Goal: Communication & Community: Answer question/provide support

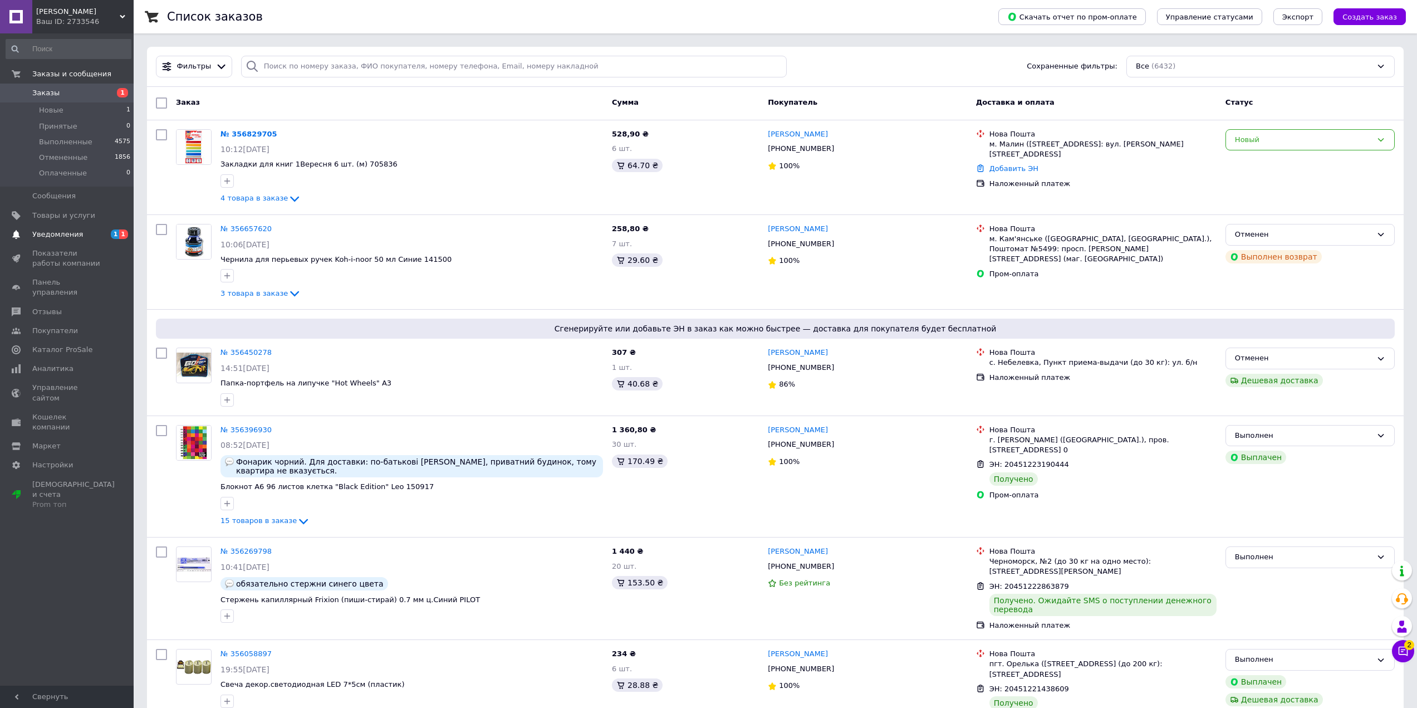
click at [80, 234] on span "Уведомления" at bounding box center [67, 234] width 71 height 10
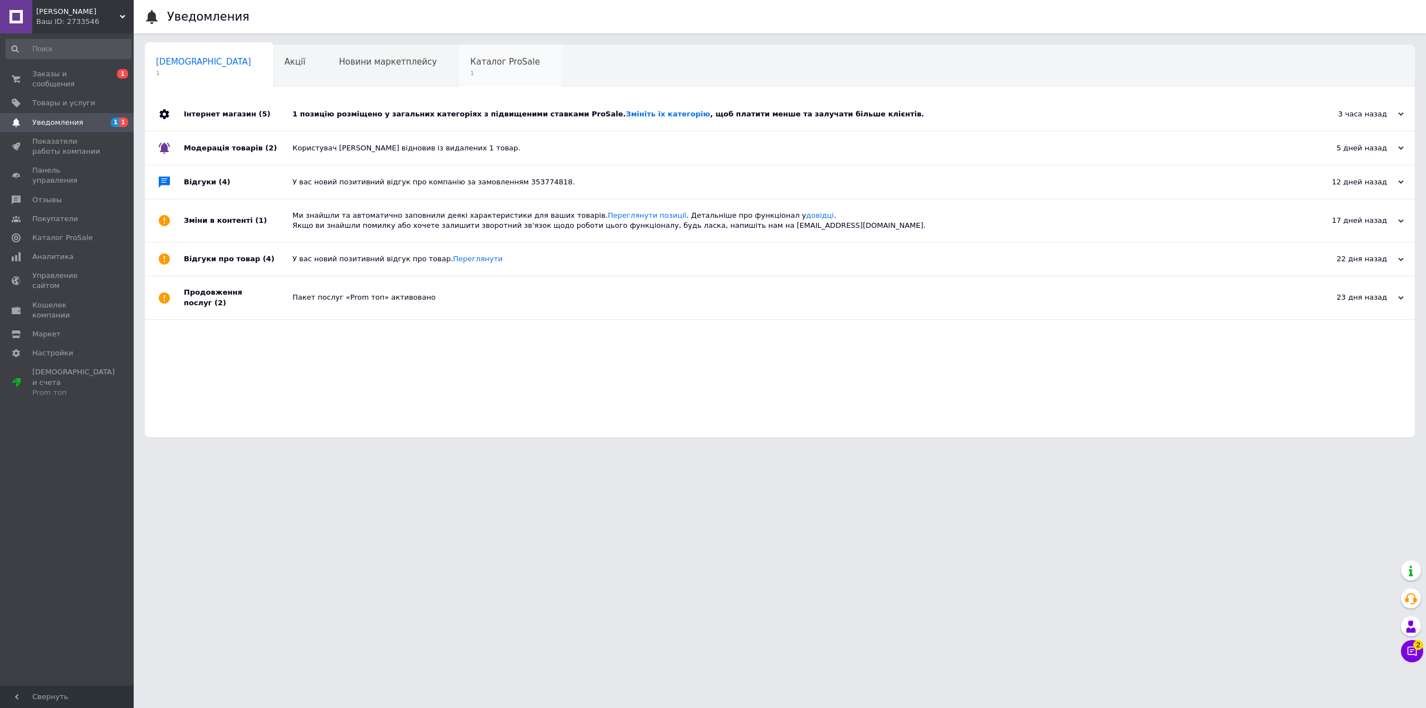
click at [470, 76] on span "1" at bounding box center [505, 73] width 70 height 8
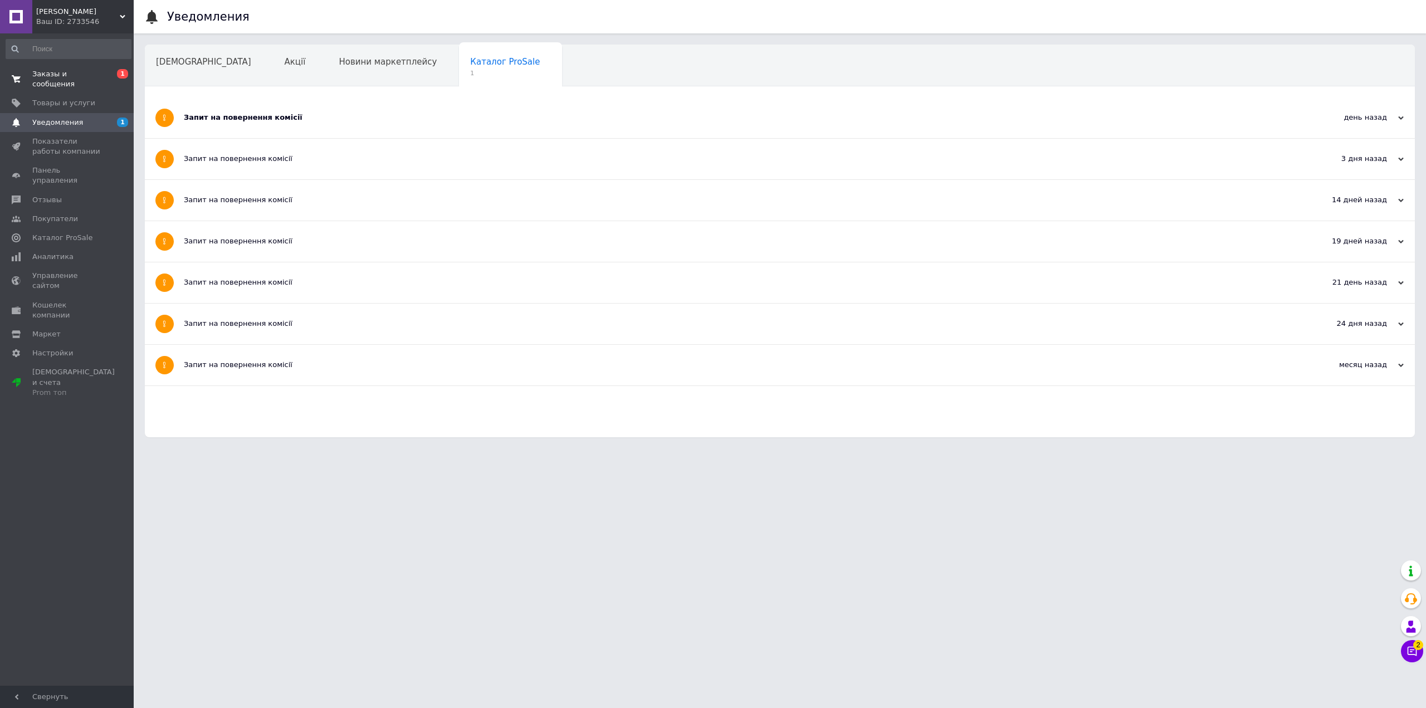
click at [48, 69] on span "Заказы и сообщения" at bounding box center [67, 79] width 71 height 20
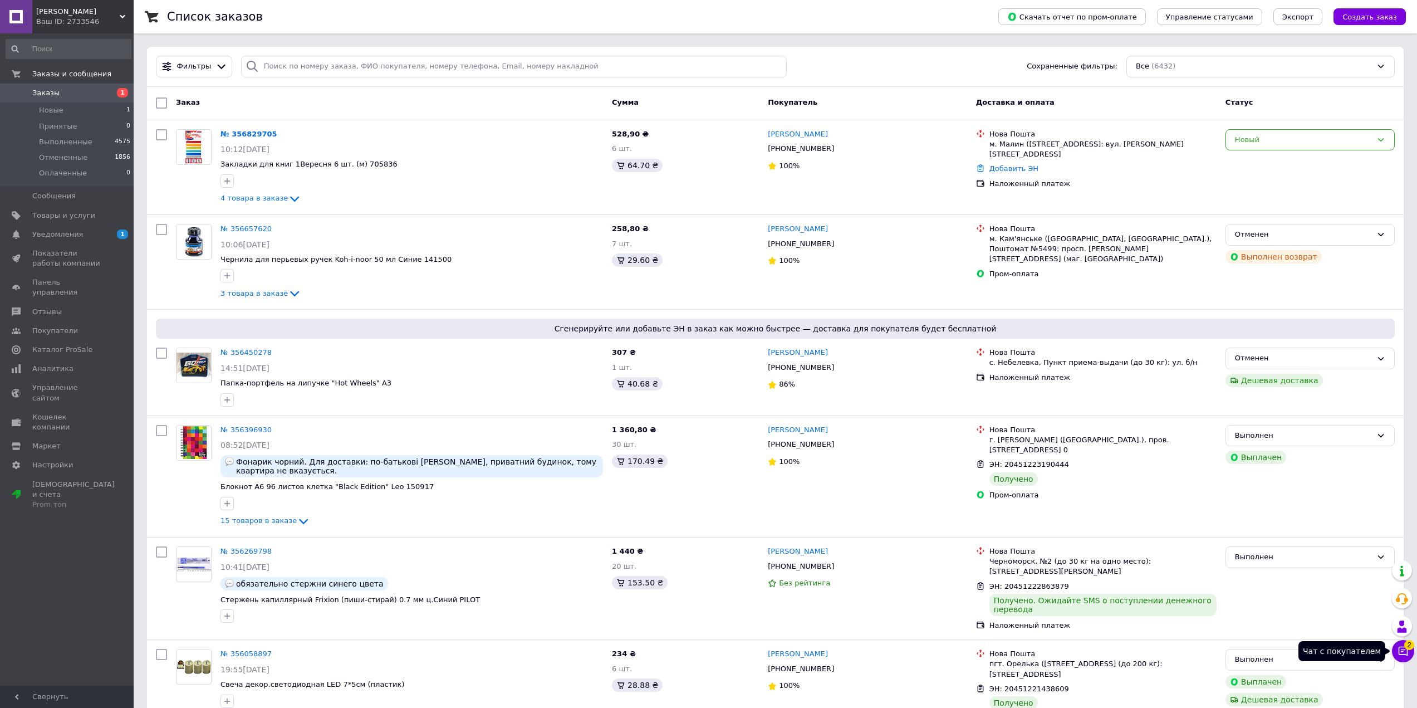
click at [1409, 651] on button "Чат с покупателем 2" at bounding box center [1403, 651] width 22 height 22
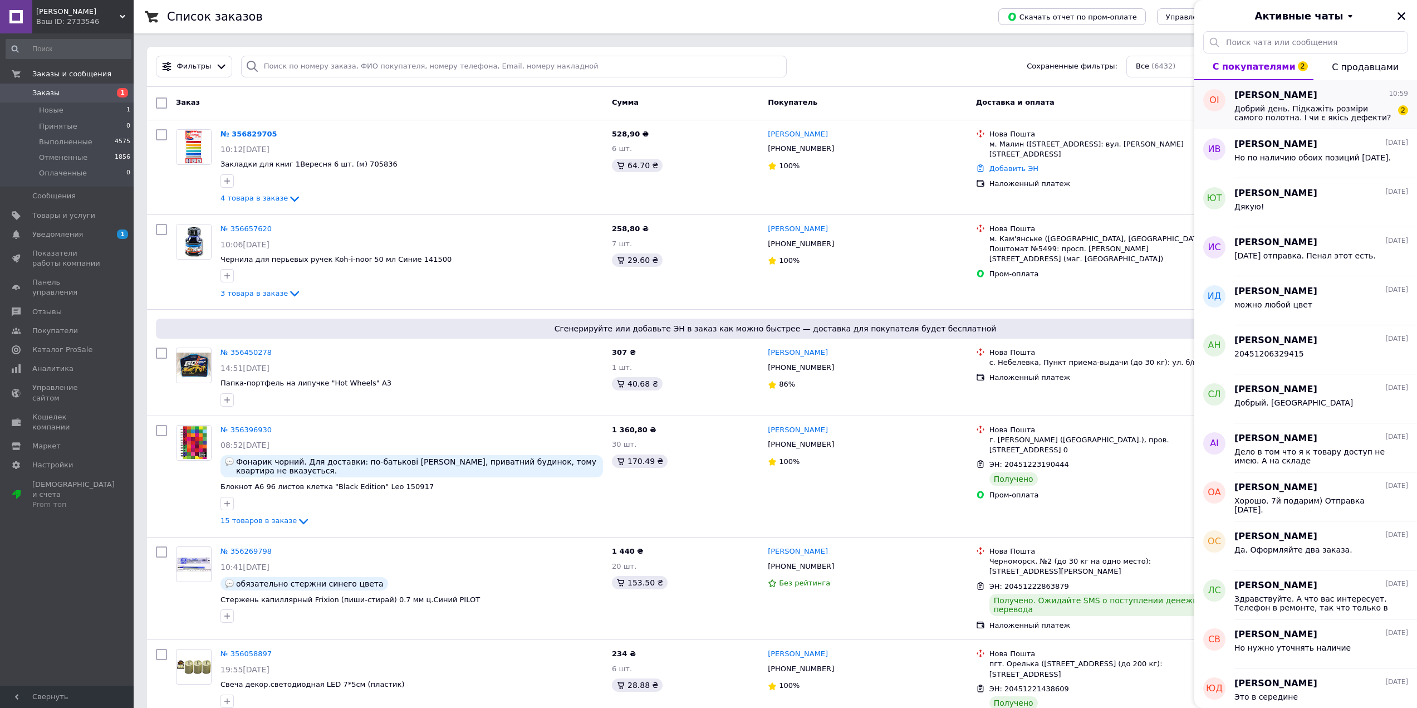
click at [1315, 115] on span "Добрий день. Підкажіть розміри самого полотна. І чи є якісь дефекти? (бо ціна н…" at bounding box center [1314, 113] width 158 height 18
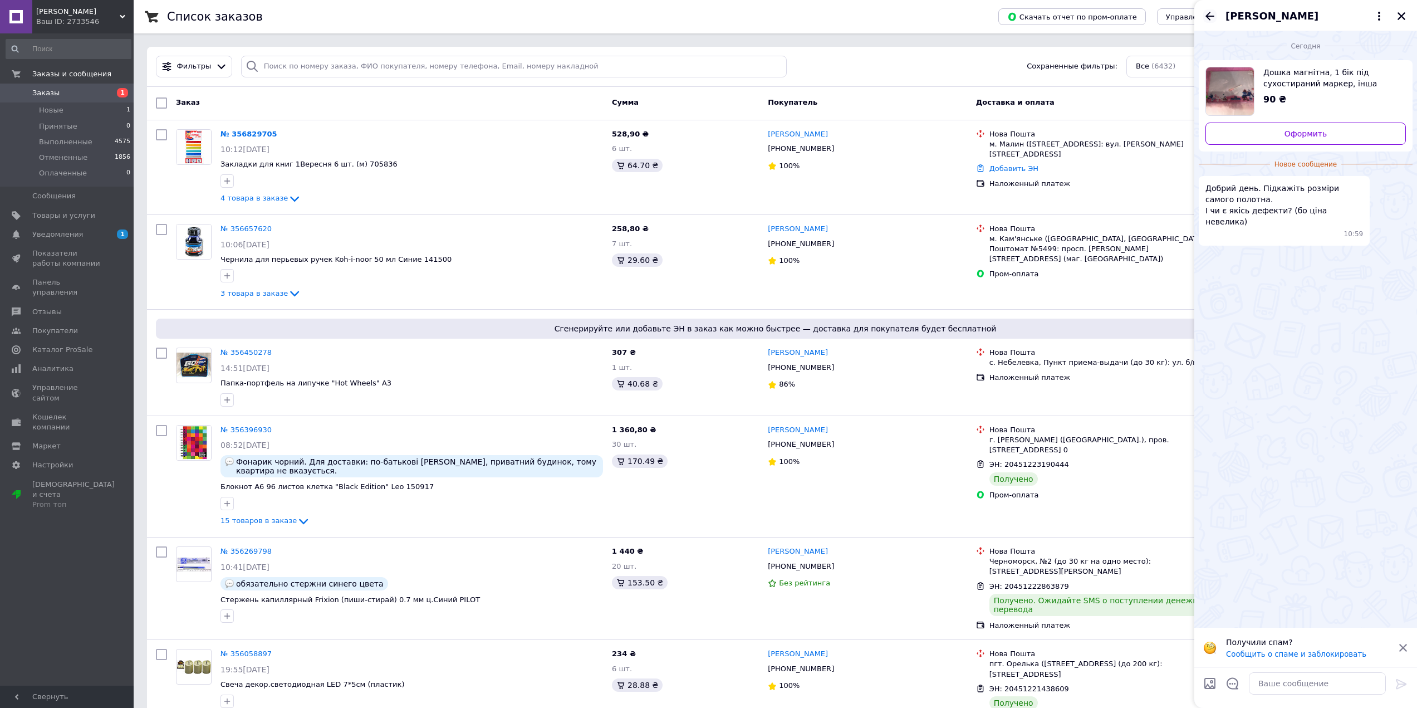
click at [1204, 17] on icon "Назад" at bounding box center [1209, 15] width 13 height 13
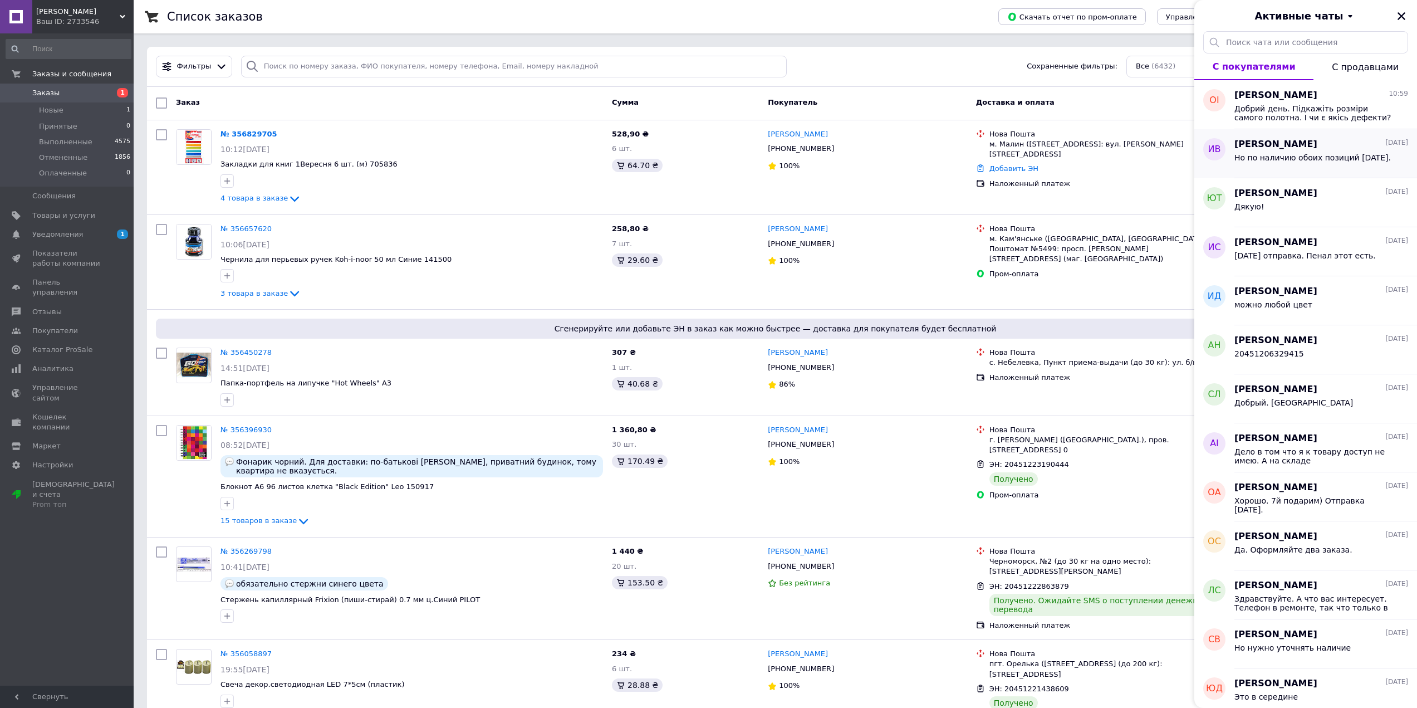
click at [1310, 151] on div "Но по наличию обоих позиций [DATE]." at bounding box center [1322, 160] width 174 height 18
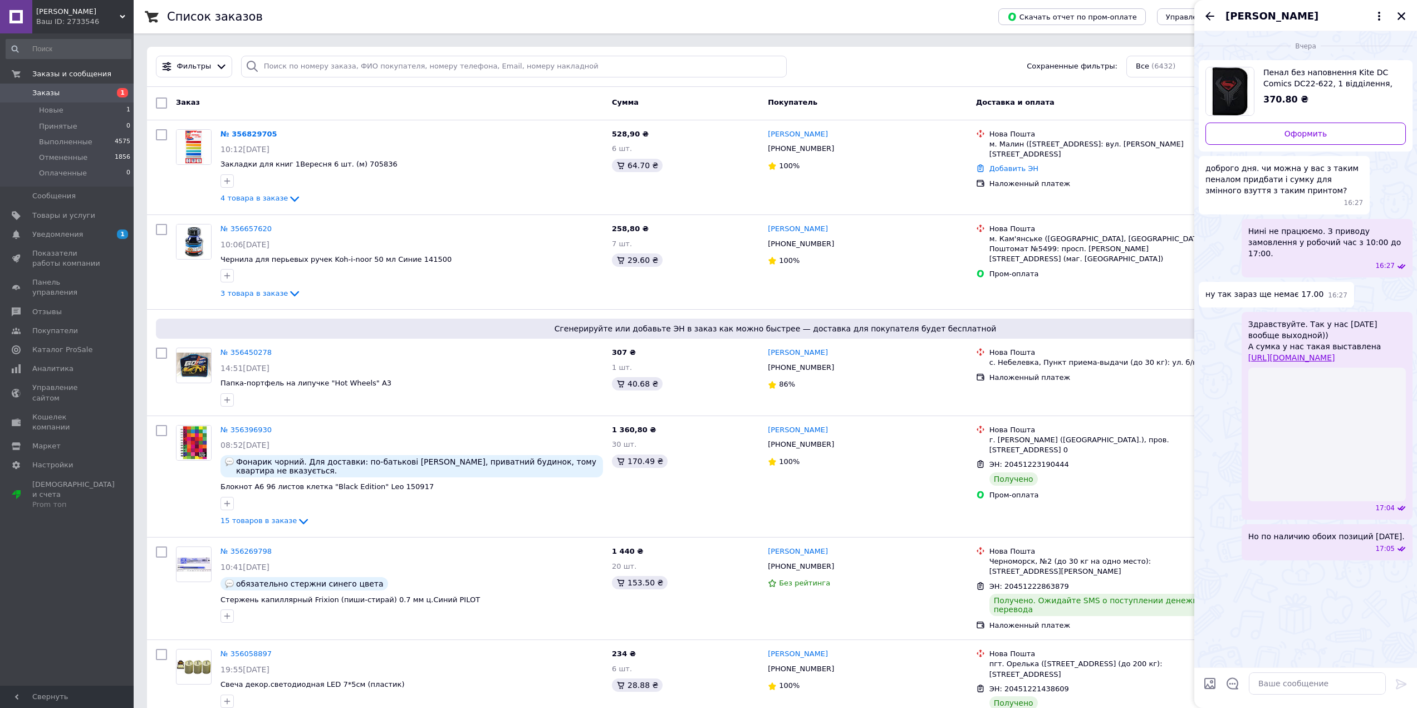
click at [1275, 694] on div at bounding box center [1318, 683] width 146 height 31
click at [1279, 675] on textarea at bounding box center [1317, 683] width 137 height 22
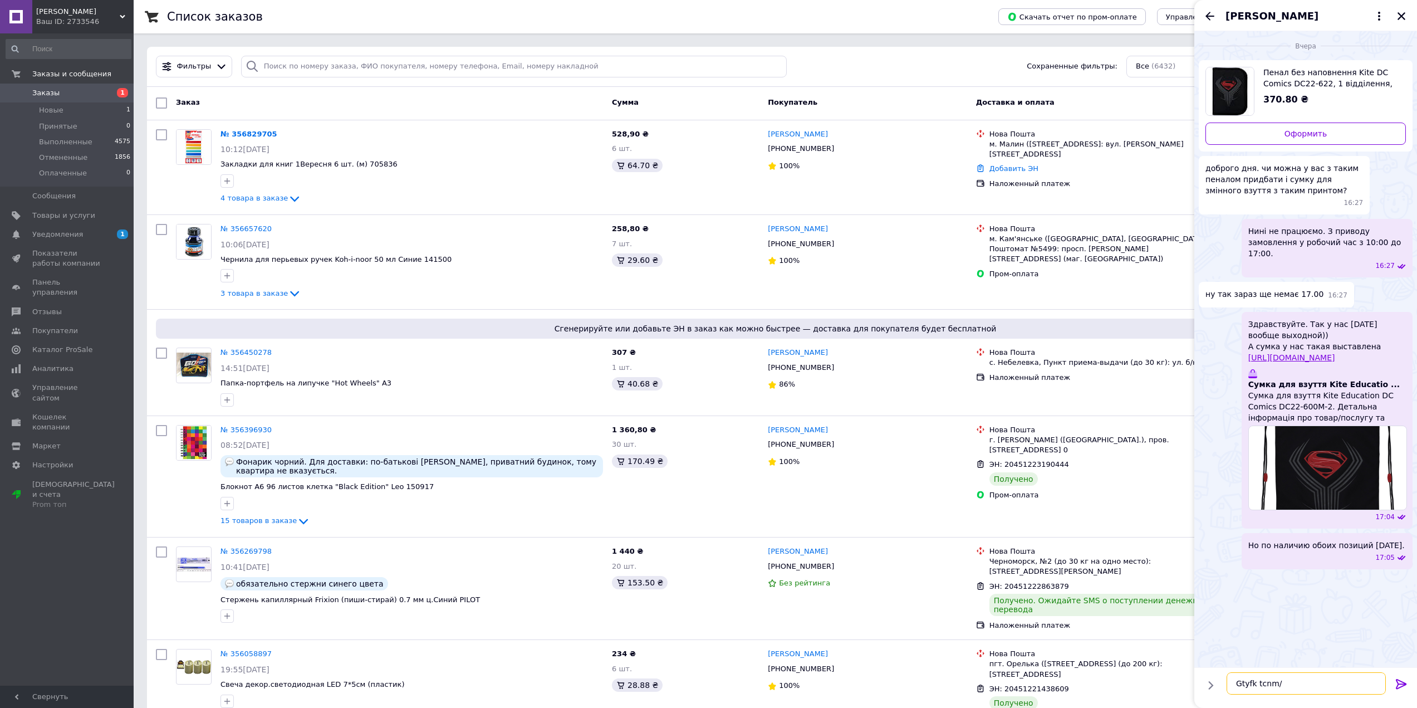
drag, startPoint x: 1287, startPoint y: 678, endPoint x: 1228, endPoint y: 680, distance: 59.6
click at [1228, 680] on textarea "Gtyfk tcnm/" at bounding box center [1306, 683] width 159 height 22
click at [1292, 687] on textarea "Пенал есть. Суммки не оказалось." at bounding box center [1306, 683] width 159 height 22
type textarea "Пенал есть. Сумки не оказалось."
click at [1374, 684] on textarea "Пенал есть. Сумки не оказалось." at bounding box center [1306, 683] width 159 height 22
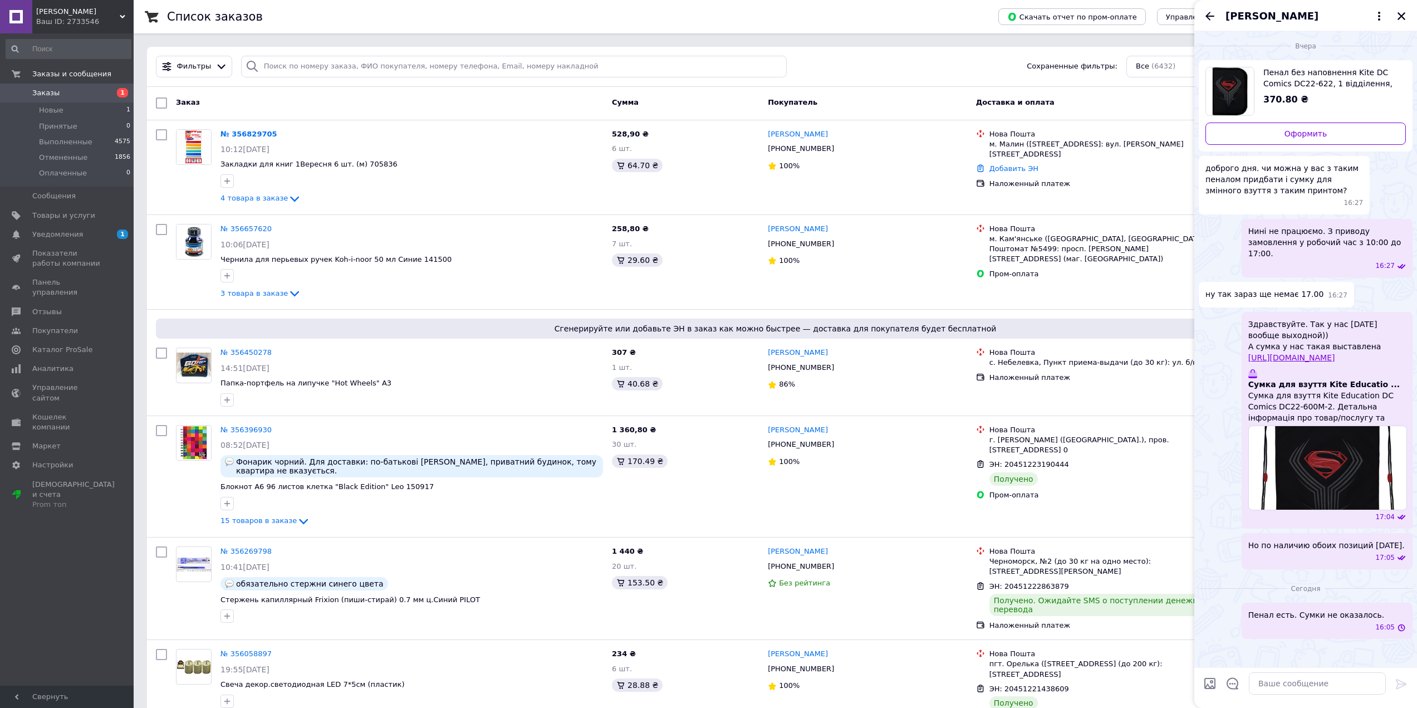
click at [1308, 353] on link "[URL][DOMAIN_NAME]" at bounding box center [1291, 357] width 87 height 9
